Goal: Task Accomplishment & Management: Use online tool/utility

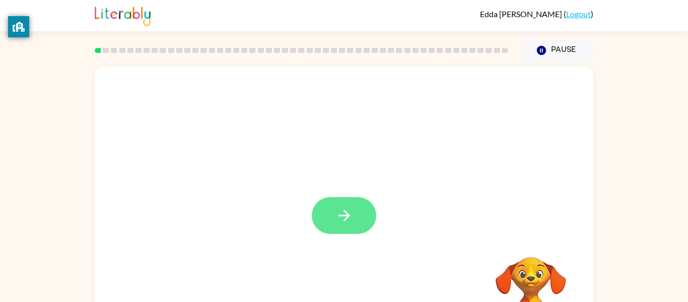
click at [331, 215] on button "button" at bounding box center [344, 215] width 64 height 37
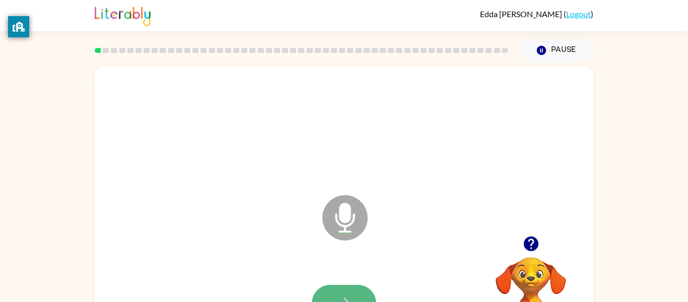
click at [337, 298] on icon "button" at bounding box center [344, 303] width 18 height 18
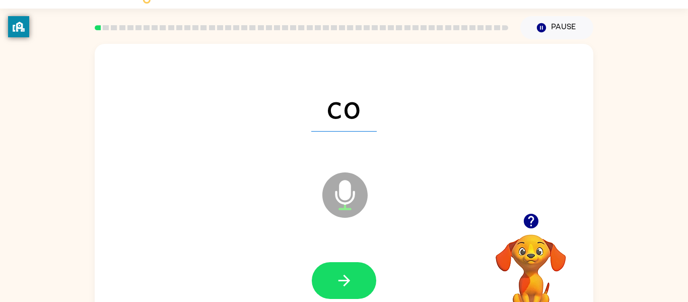
scroll to position [52, 0]
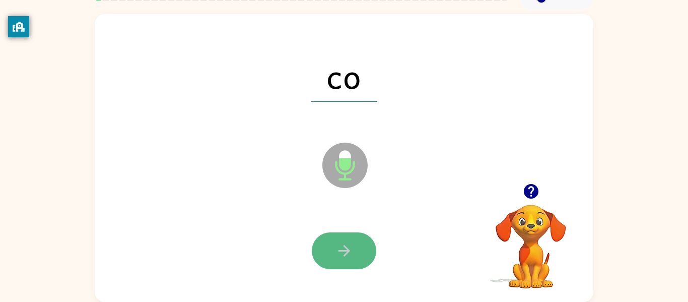
click at [346, 237] on button "button" at bounding box center [344, 250] width 64 height 37
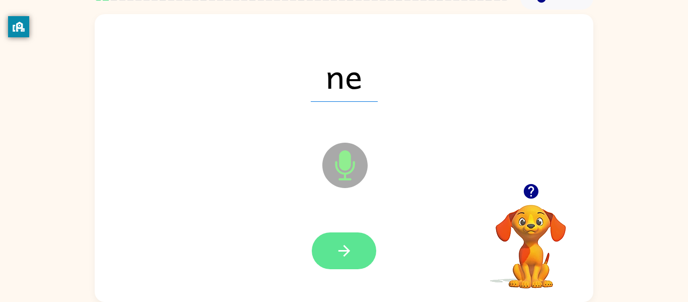
click at [347, 262] on button "button" at bounding box center [344, 250] width 64 height 37
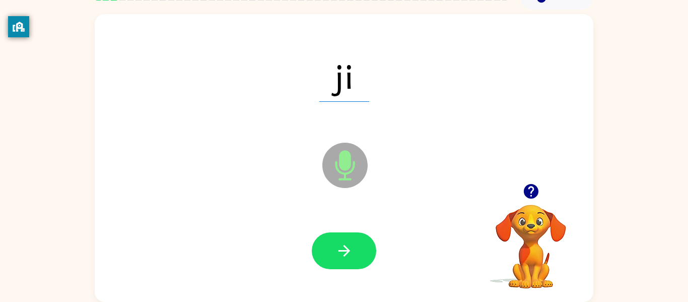
click at [347, 262] on button "button" at bounding box center [344, 250] width 64 height 37
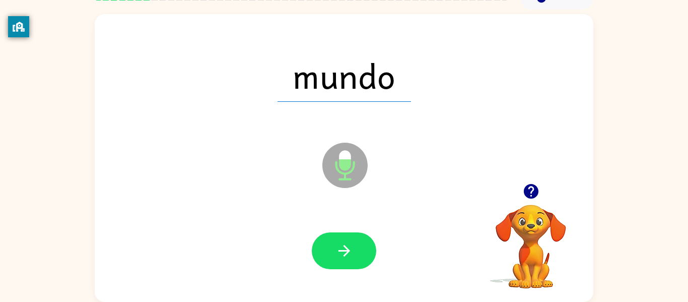
click at [347, 262] on button "button" at bounding box center [344, 250] width 64 height 37
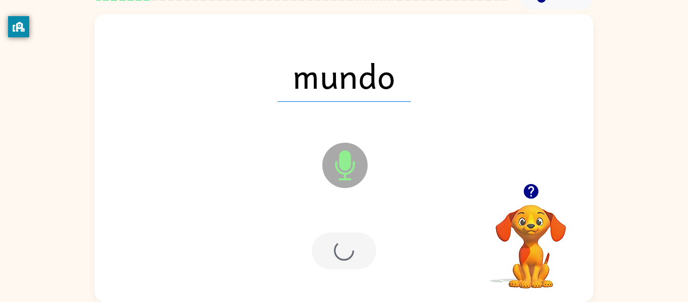
click at [347, 262] on div at bounding box center [344, 250] width 64 height 37
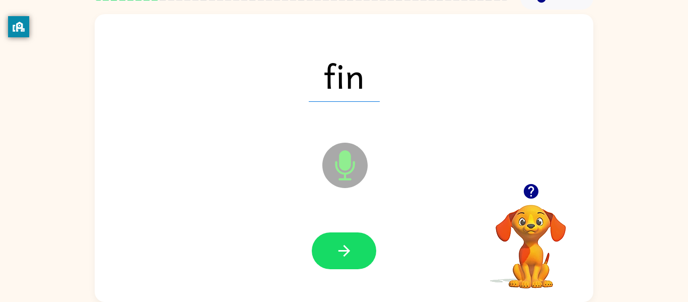
click at [347, 262] on button "button" at bounding box center [344, 250] width 64 height 37
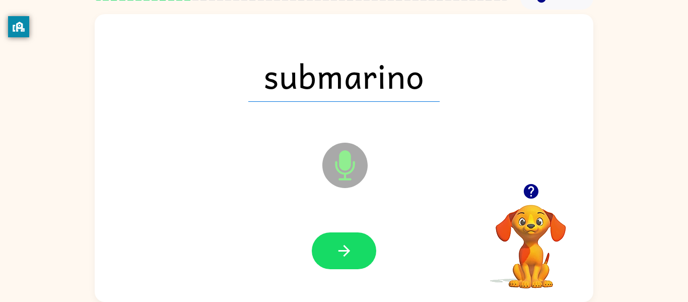
click at [347, 262] on button "button" at bounding box center [344, 250] width 64 height 37
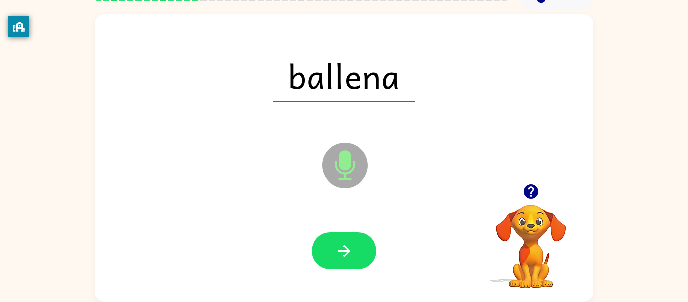
click at [347, 262] on button "button" at bounding box center [344, 250] width 64 height 37
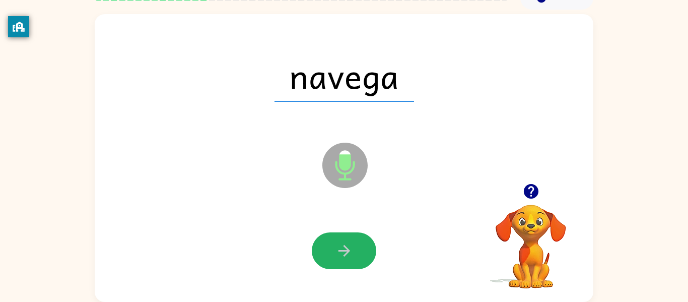
click at [347, 262] on button "button" at bounding box center [344, 250] width 64 height 37
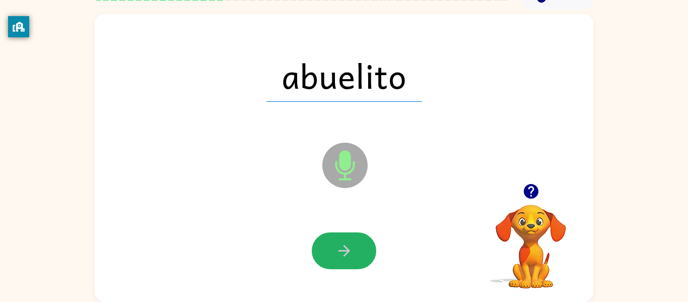
click at [347, 262] on button "button" at bounding box center [344, 250] width 64 height 37
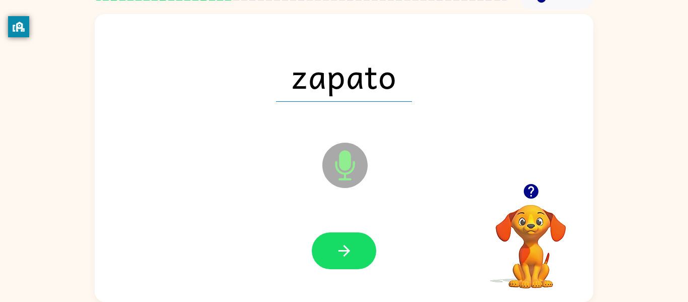
click at [347, 262] on button "button" at bounding box center [344, 250] width 64 height 37
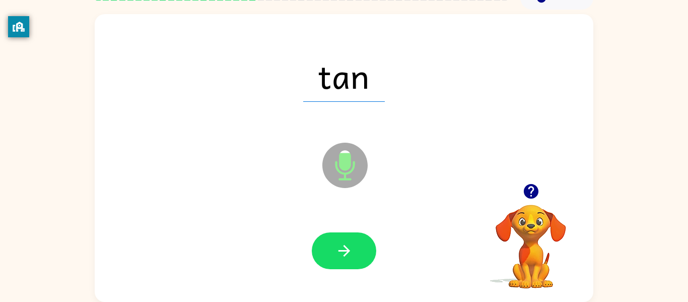
click at [347, 262] on button "button" at bounding box center [344, 250] width 64 height 37
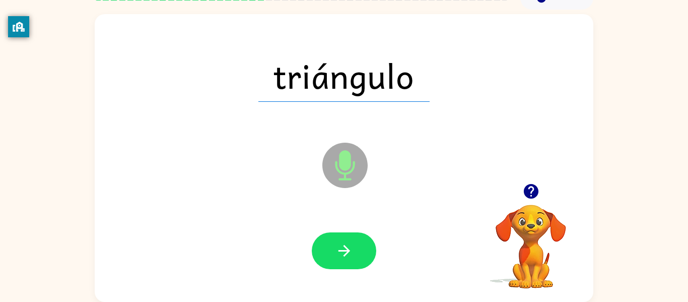
click at [347, 262] on button "button" at bounding box center [344, 250] width 64 height 37
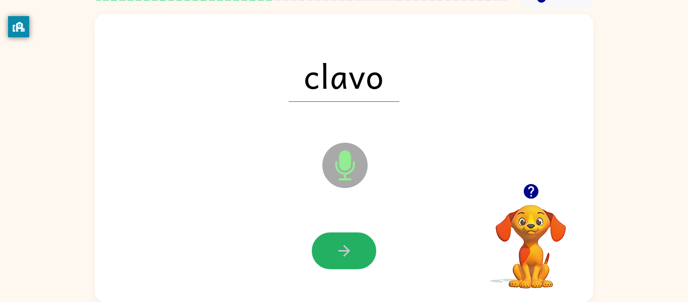
click at [347, 262] on button "button" at bounding box center [344, 250] width 64 height 37
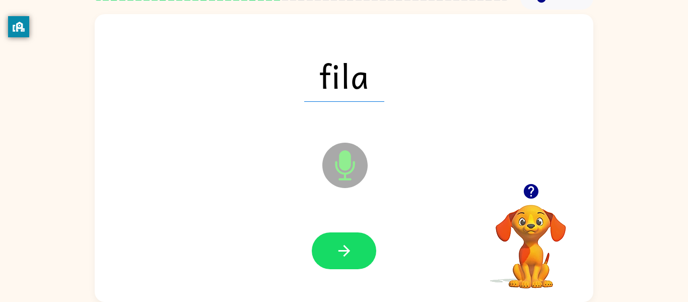
click at [347, 262] on button "button" at bounding box center [344, 250] width 64 height 37
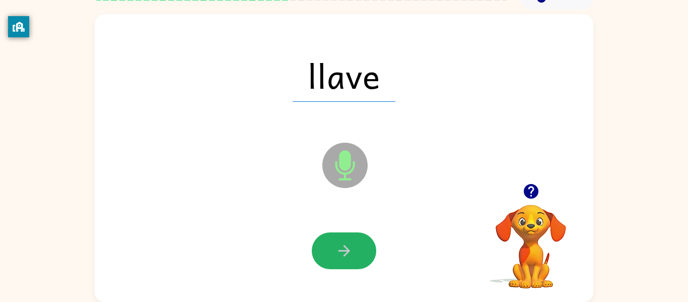
click at [347, 262] on button "button" at bounding box center [344, 250] width 64 height 37
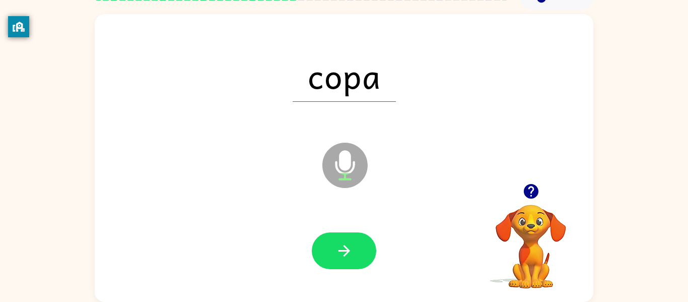
click at [347, 262] on button "button" at bounding box center [344, 250] width 64 height 37
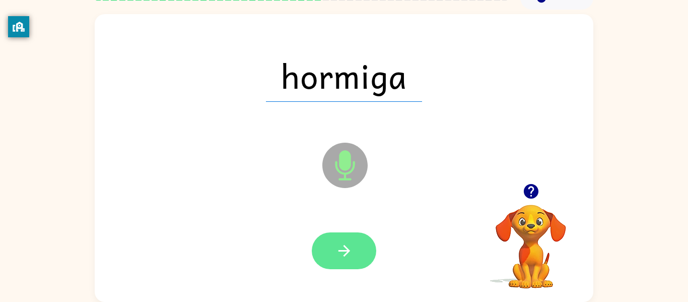
click at [345, 262] on button "button" at bounding box center [344, 250] width 64 height 37
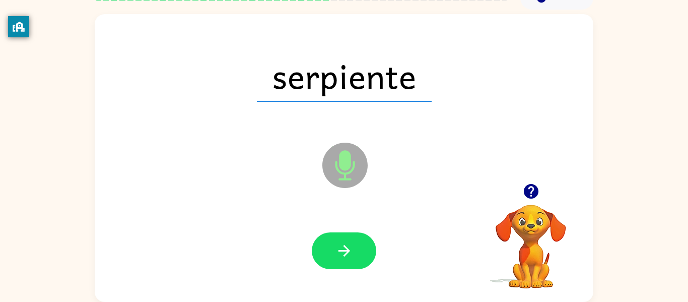
click at [345, 262] on button "button" at bounding box center [344, 250] width 64 height 37
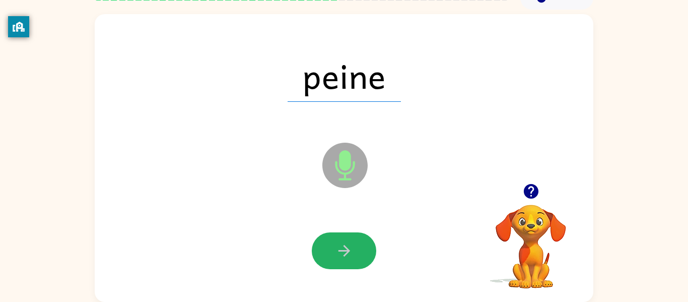
click at [345, 262] on button "button" at bounding box center [344, 250] width 64 height 37
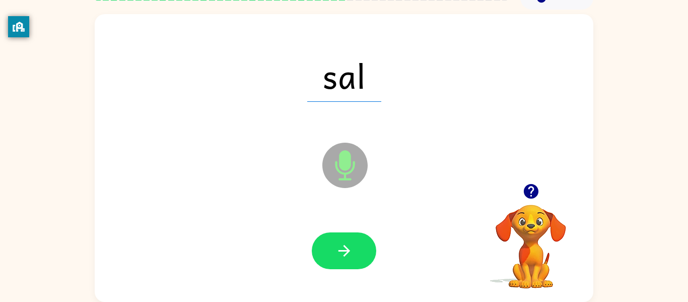
click at [345, 262] on button "button" at bounding box center [344, 250] width 64 height 37
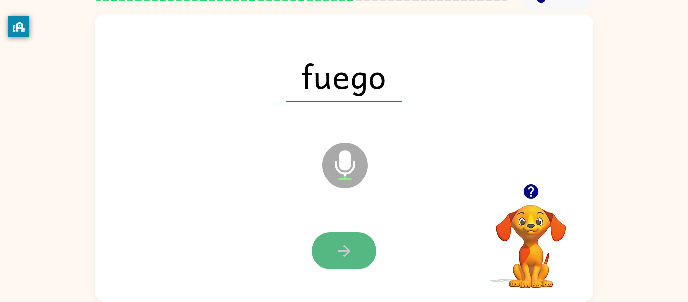
click at [345, 262] on button "button" at bounding box center [344, 250] width 64 height 37
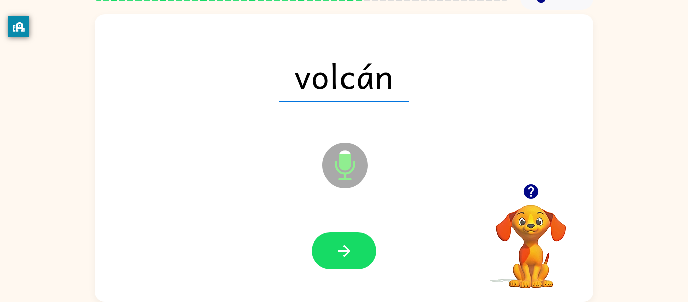
click at [345, 262] on button "button" at bounding box center [344, 250] width 64 height 37
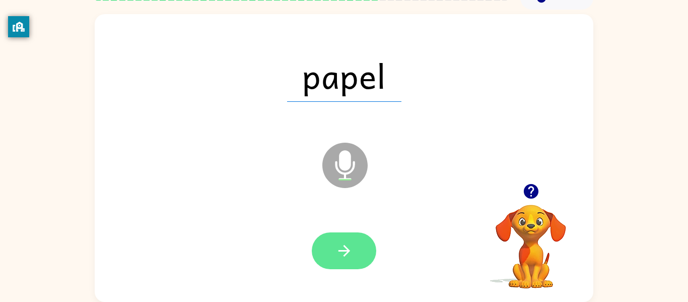
click at [345, 259] on button "button" at bounding box center [344, 250] width 64 height 37
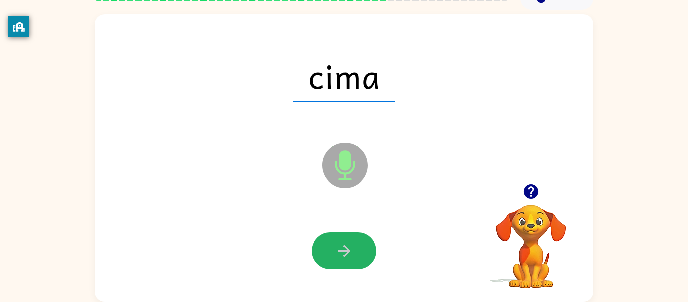
click at [345, 259] on button "button" at bounding box center [344, 250] width 64 height 37
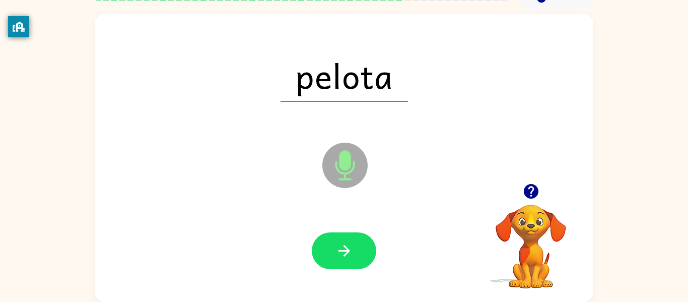
click at [345, 259] on button "button" at bounding box center [344, 250] width 64 height 37
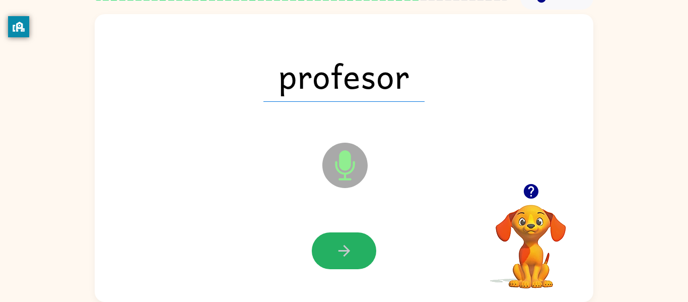
click at [345, 259] on button "button" at bounding box center [344, 250] width 64 height 37
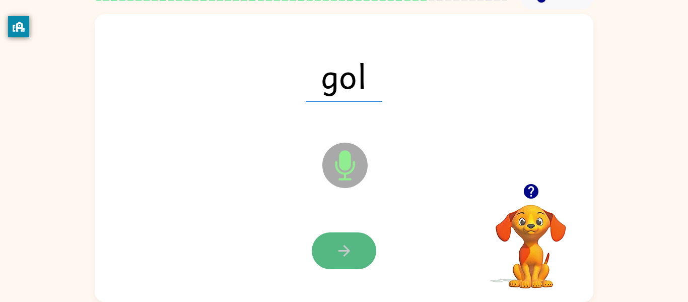
click at [344, 258] on icon "button" at bounding box center [344, 251] width 18 height 18
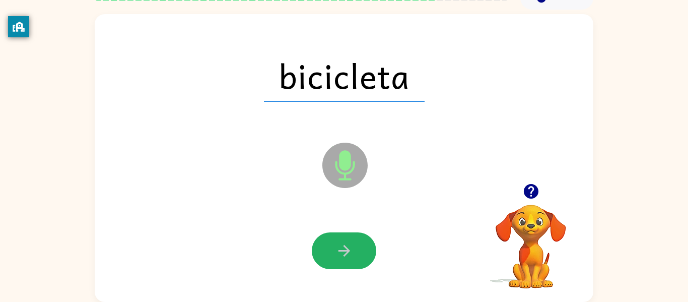
click at [344, 258] on icon "button" at bounding box center [344, 251] width 18 height 18
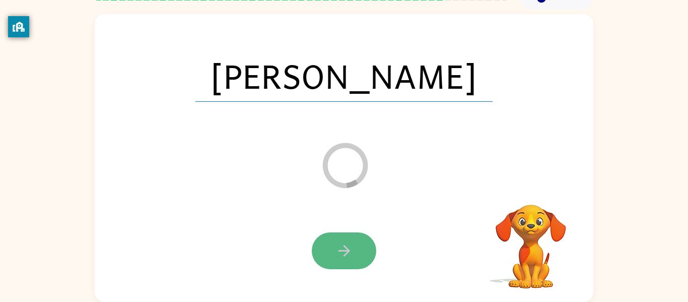
click at [344, 263] on button "button" at bounding box center [344, 250] width 64 height 37
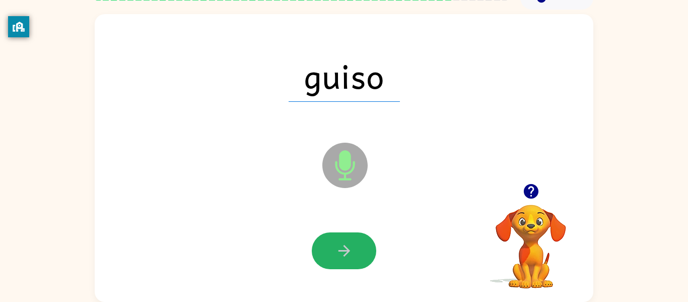
click at [344, 263] on button "button" at bounding box center [344, 250] width 64 height 37
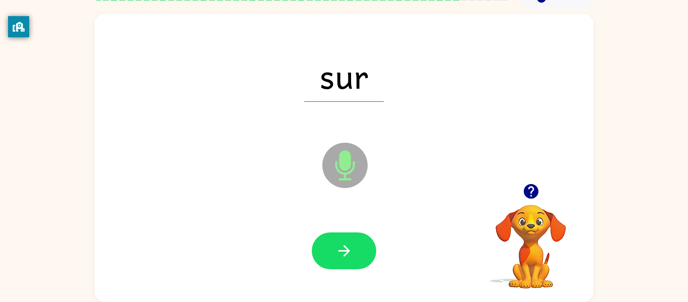
click at [344, 263] on button "button" at bounding box center [344, 250] width 64 height 37
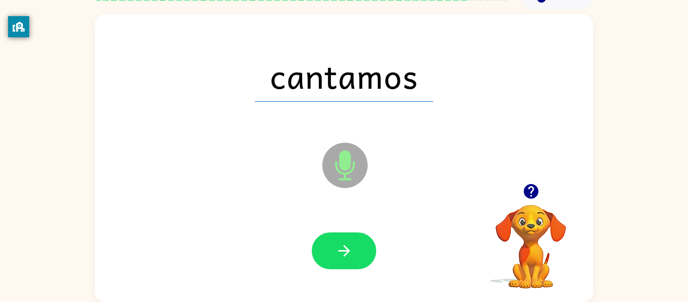
click at [344, 263] on button "button" at bounding box center [344, 250] width 64 height 37
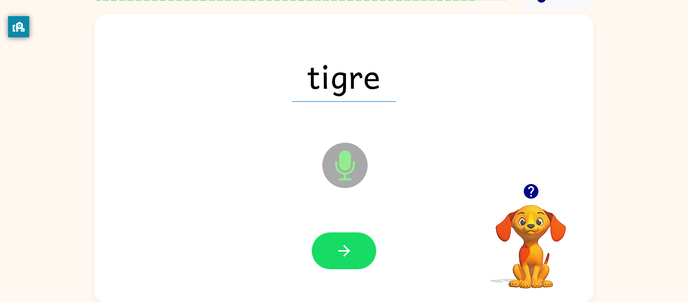
click at [344, 263] on button "button" at bounding box center [344, 250] width 64 height 37
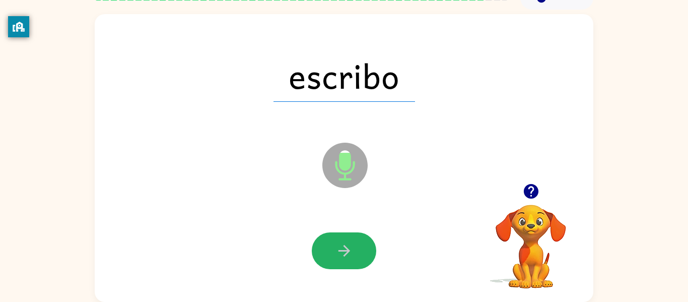
click at [344, 263] on button "button" at bounding box center [344, 250] width 64 height 37
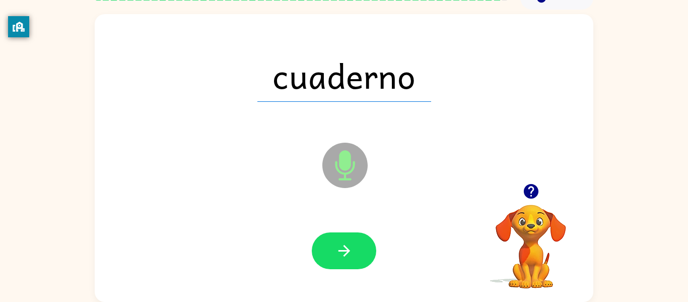
click at [344, 263] on button "button" at bounding box center [344, 250] width 64 height 37
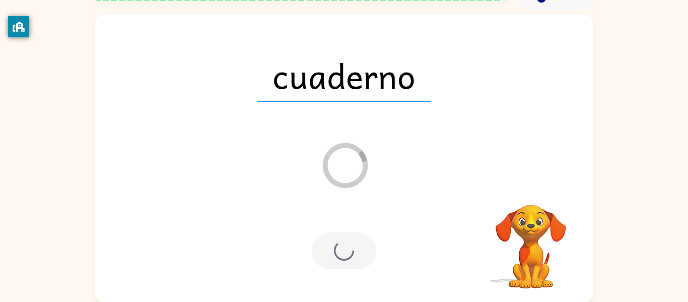
scroll to position [34, 0]
